Goal: Navigation & Orientation: Find specific page/section

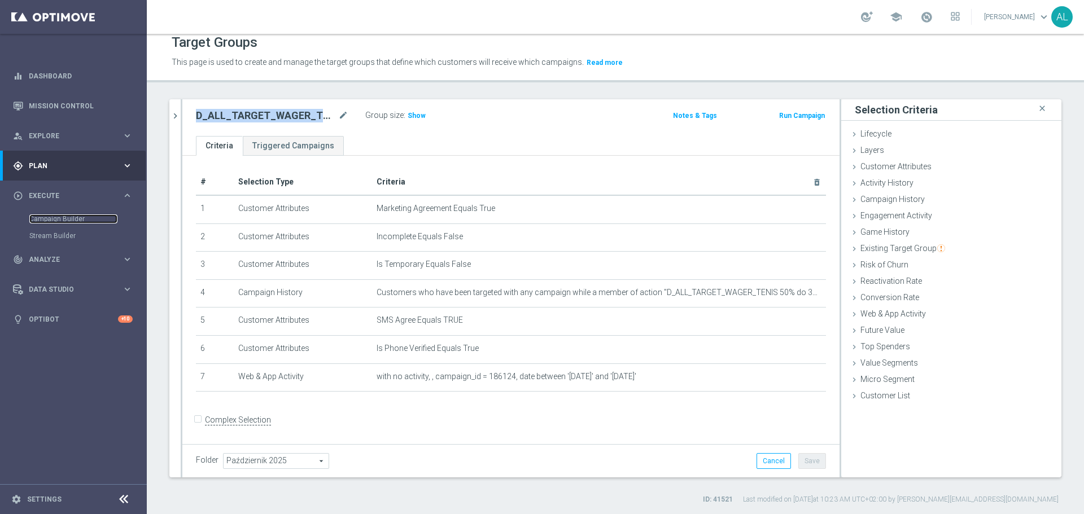
scroll to position [10, 0]
click at [57, 100] on link "Mission Control" at bounding box center [81, 106] width 104 height 30
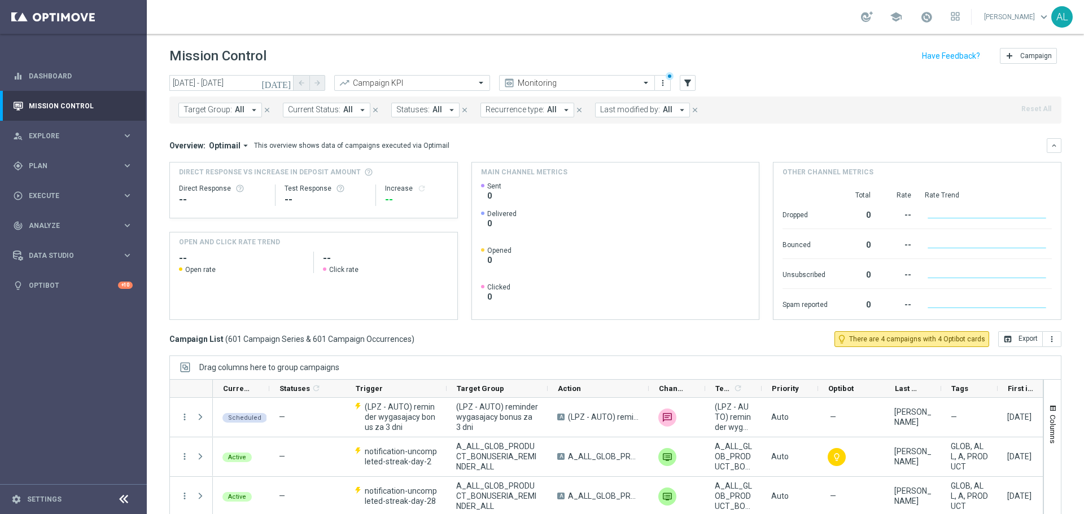
click at [778, 80] on div "today 10 Oct 2025 - 10 Oct 2025 arrow_back arrow_forward Campaign KPI trending_…" at bounding box center [615, 83] width 892 height 17
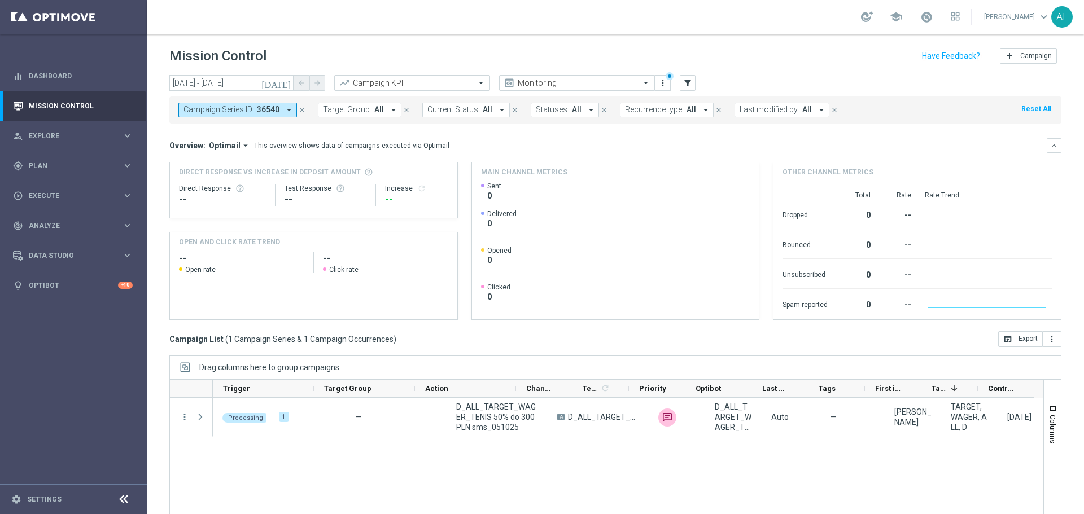
scroll to position [0, 132]
